Goal: Understand process/instructions: Learn how to perform a task or action

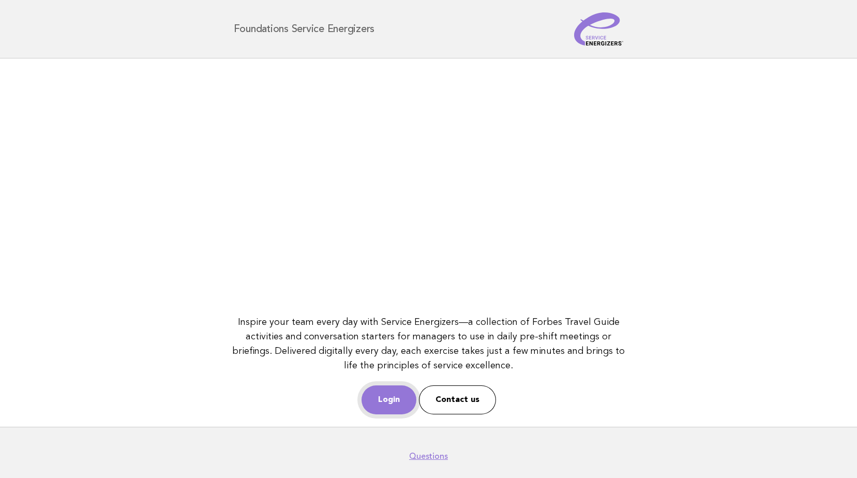
click at [392, 396] on link "Login" at bounding box center [388, 399] width 55 height 29
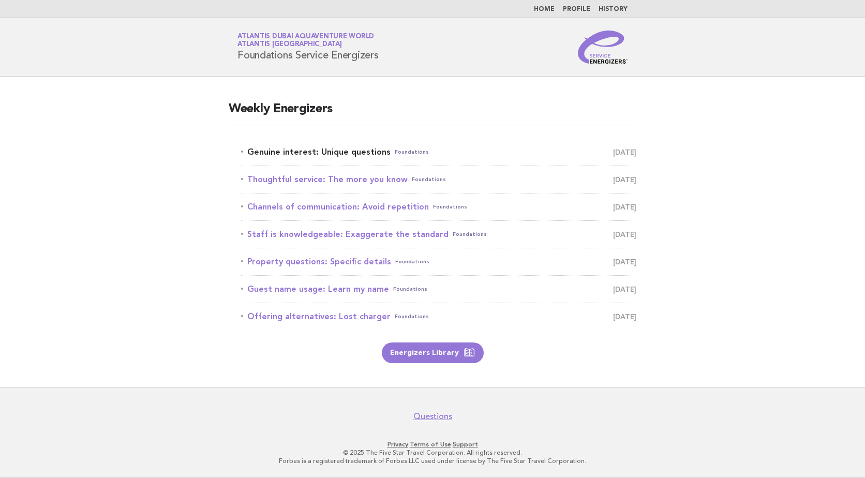
click at [315, 155] on link "Genuine interest: Unique questions Foundations September 23" at bounding box center [438, 152] width 395 height 14
click at [333, 150] on link "Genuine interest: Unique questions Foundations September 23" at bounding box center [438, 152] width 395 height 14
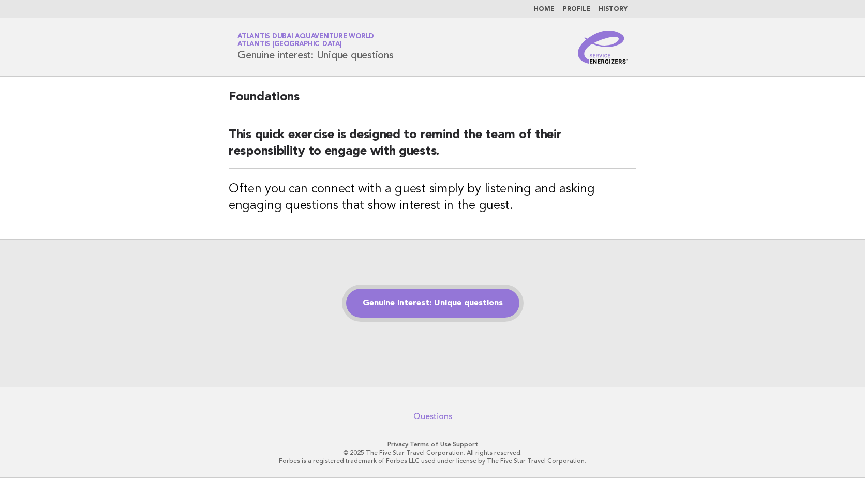
click at [404, 305] on link "Genuine interest: Unique questions" at bounding box center [432, 303] width 173 height 29
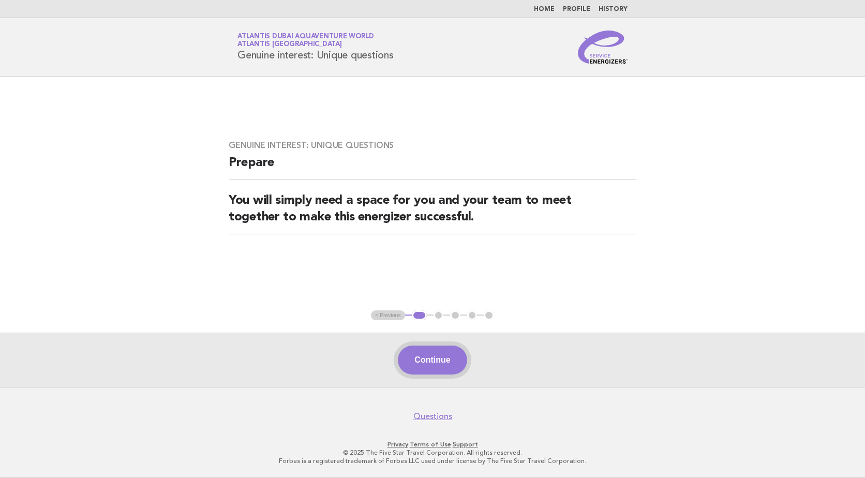
click at [420, 352] on button "Continue" at bounding box center [432, 359] width 69 height 29
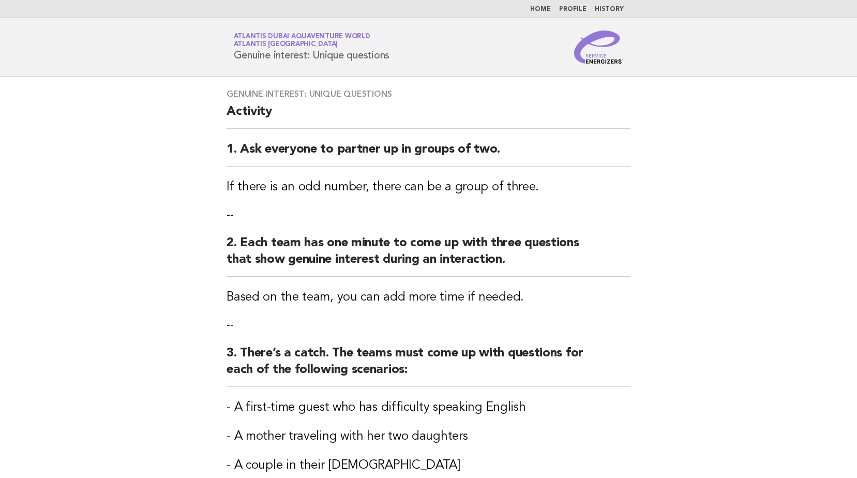
click at [427, 358] on h2 "3. There’s a catch. The teams must come up with questions for each of the follo…" at bounding box center [428, 366] width 404 height 42
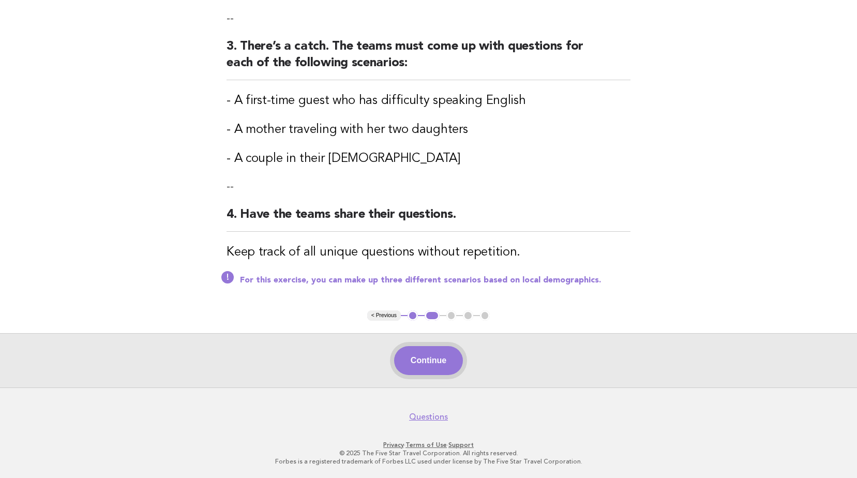
click at [436, 360] on button "Continue" at bounding box center [428, 360] width 69 height 29
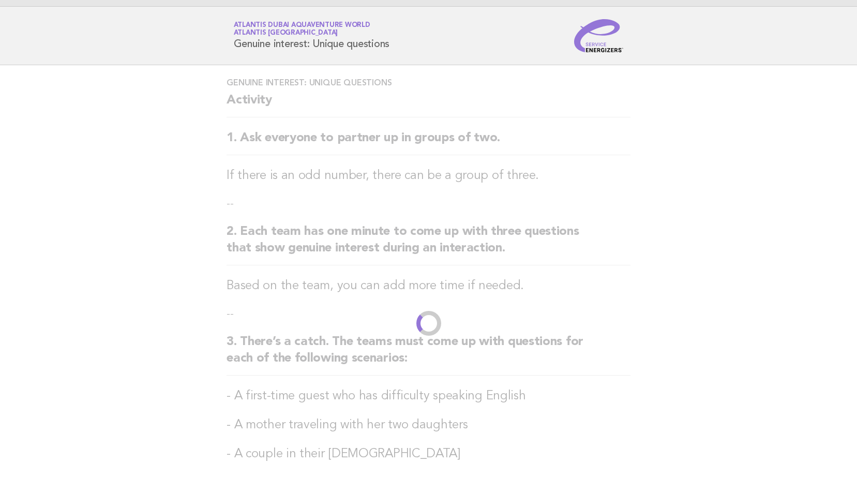
scroll to position [0, 0]
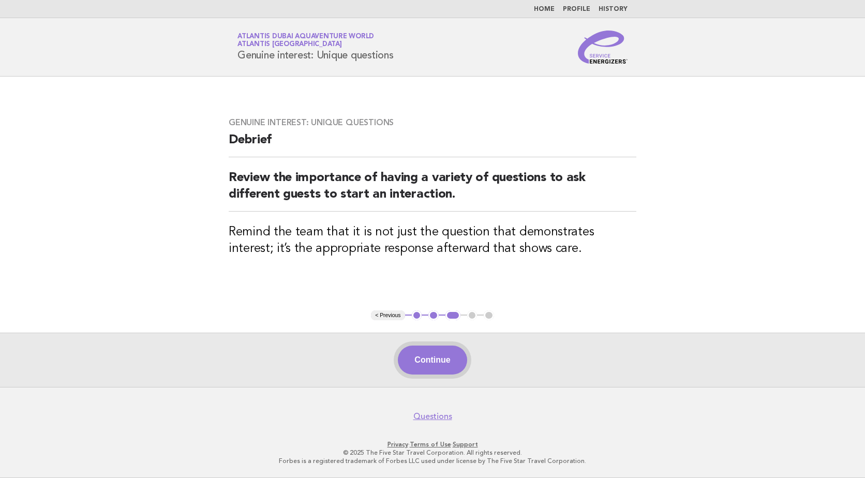
click at [432, 374] on button "Continue" at bounding box center [432, 359] width 69 height 29
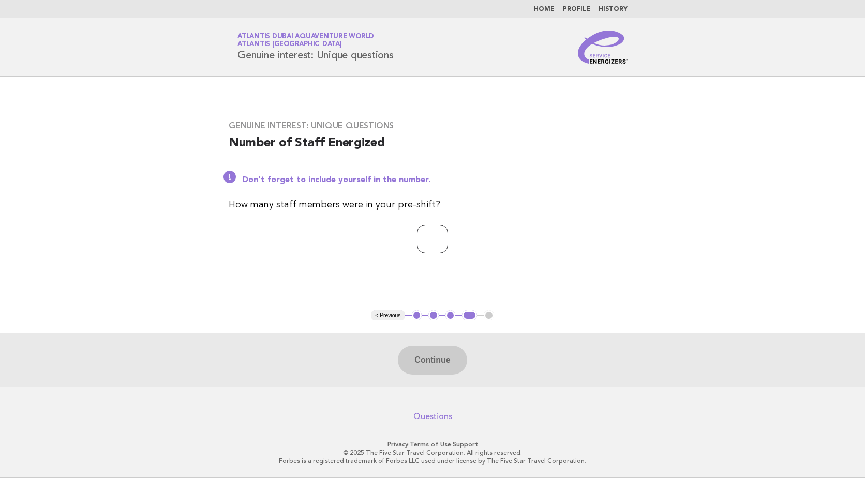
click at [426, 241] on input "number" at bounding box center [432, 238] width 31 height 29
type input "**"
click at [422, 360] on button "Continue" at bounding box center [432, 359] width 69 height 29
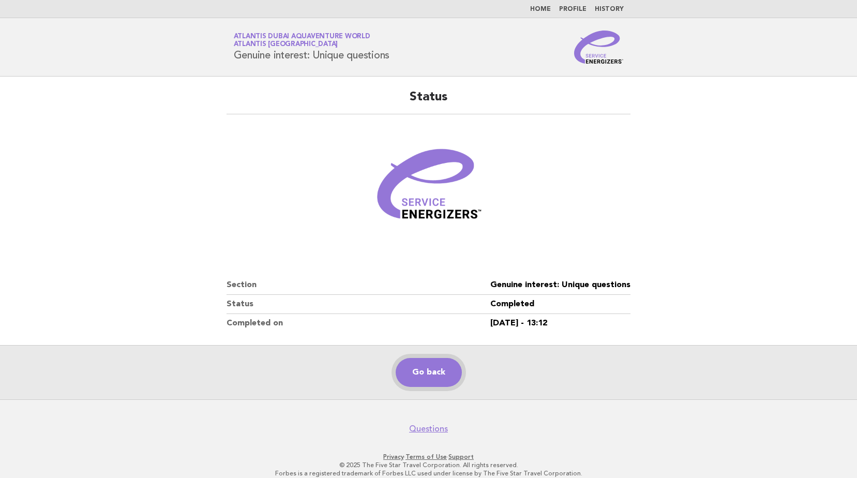
click at [425, 371] on link "Go back" at bounding box center [429, 372] width 66 height 29
